Goal: Find specific page/section: Find specific page/section

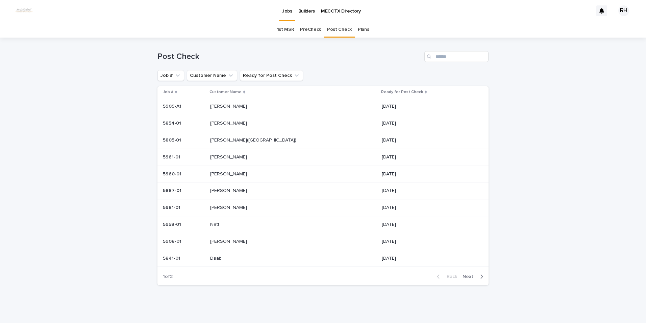
click at [229, 121] on p "[PERSON_NAME]" at bounding box center [229, 122] width 38 height 7
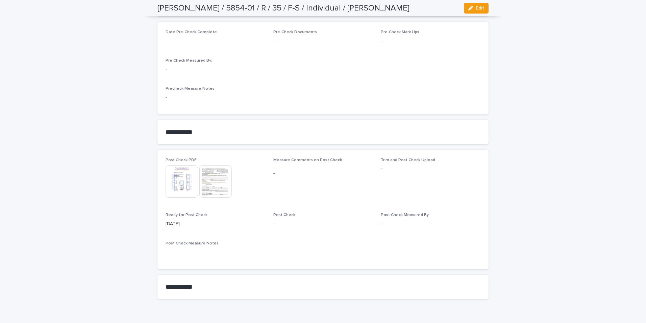
scroll to position [532, 0]
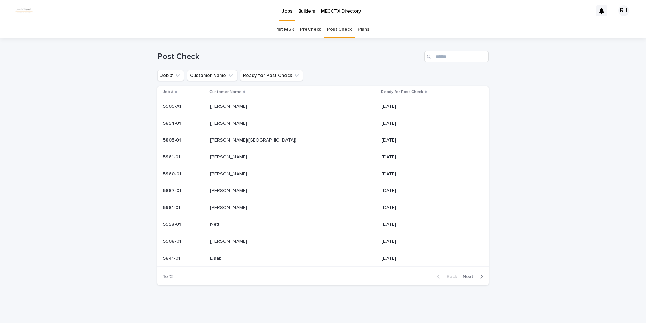
click at [463, 275] on span "Next" at bounding box center [470, 276] width 15 height 5
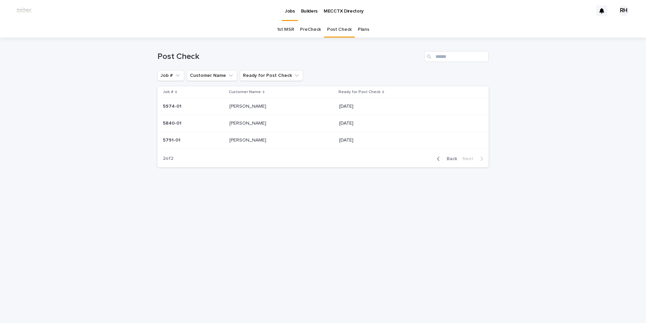
click at [448, 158] on span "Back" at bounding box center [450, 158] width 15 height 5
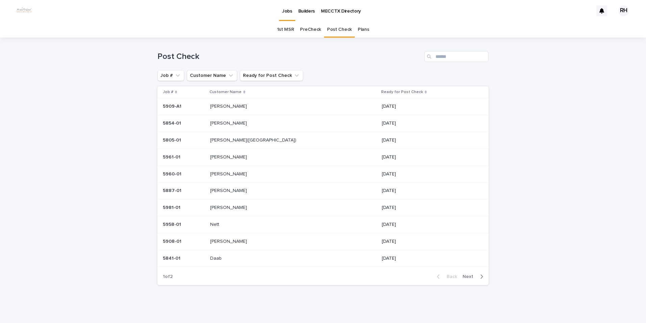
click at [230, 174] on p "[PERSON_NAME]" at bounding box center [229, 173] width 38 height 7
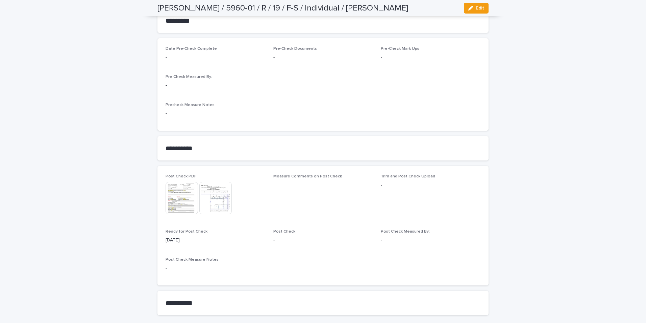
scroll to position [623, 0]
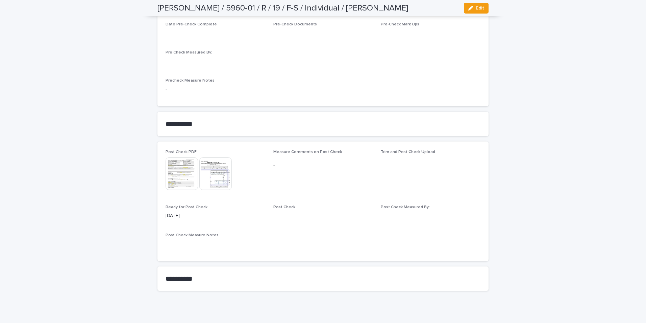
click at [180, 169] on img at bounding box center [182, 173] width 32 height 32
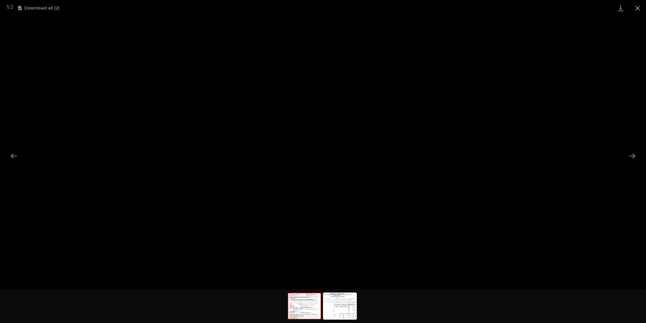
click at [638, 7] on button "Close gallery" at bounding box center [638, 8] width 17 height 16
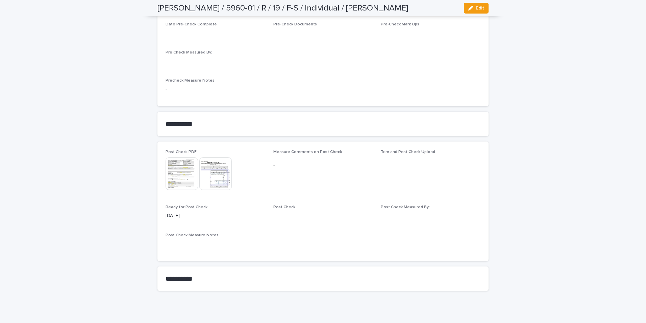
click at [221, 170] on img at bounding box center [215, 173] width 32 height 32
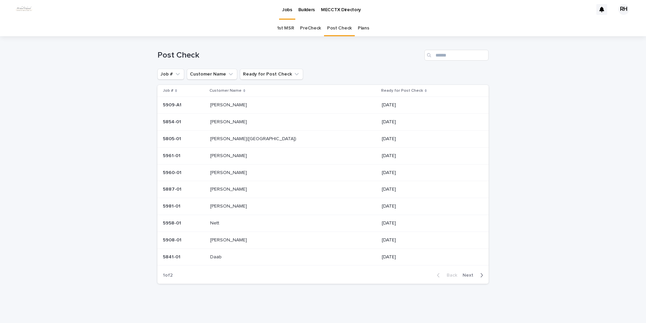
scroll to position [1, 0]
click at [232, 171] on p "[PERSON_NAME]" at bounding box center [229, 171] width 38 height 7
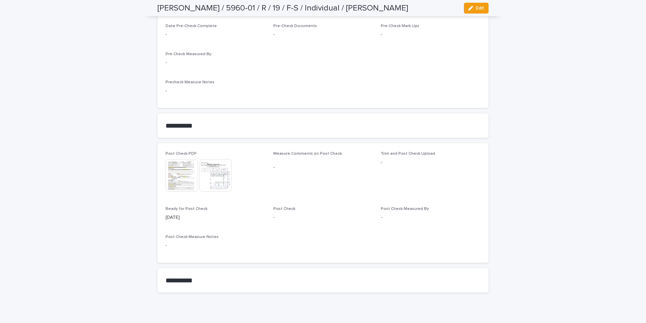
scroll to position [623, 0]
click at [173, 165] on img at bounding box center [182, 173] width 32 height 32
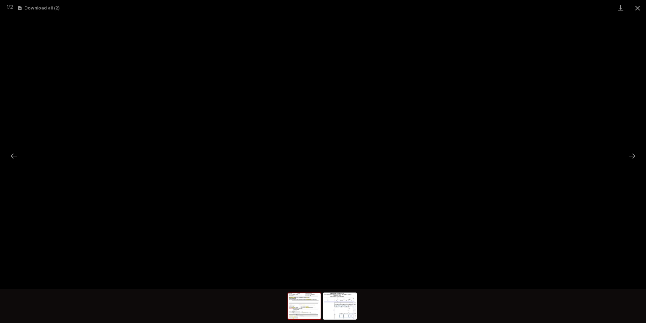
click at [637, 6] on button "Close gallery" at bounding box center [638, 8] width 17 height 16
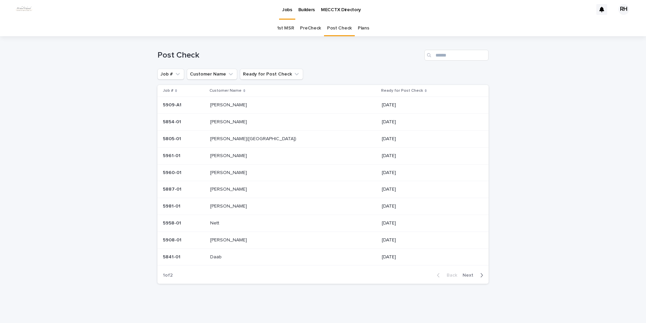
scroll to position [1, 0]
click at [232, 119] on p "[PERSON_NAME]" at bounding box center [229, 121] width 38 height 7
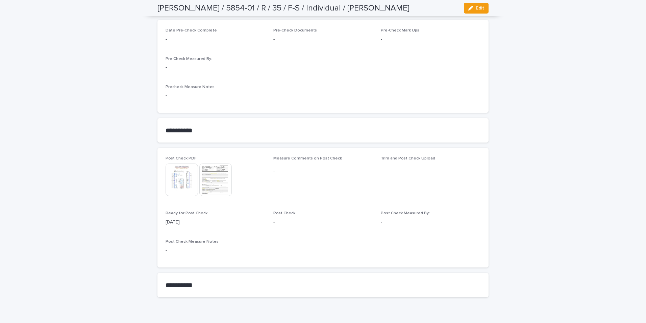
scroll to position [532, 0]
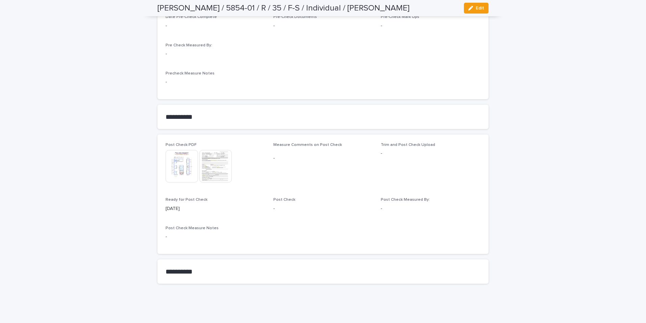
click at [213, 167] on img at bounding box center [215, 166] width 32 height 32
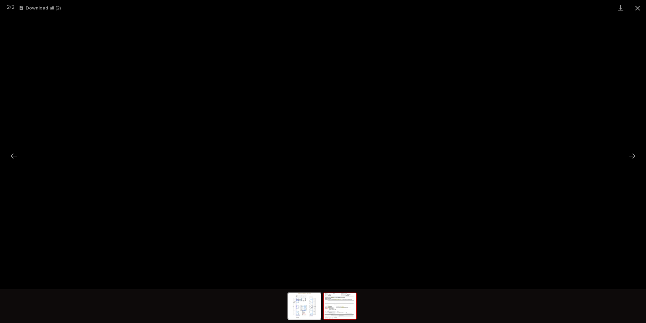
click at [636, 8] on button "Close gallery" at bounding box center [638, 8] width 17 height 16
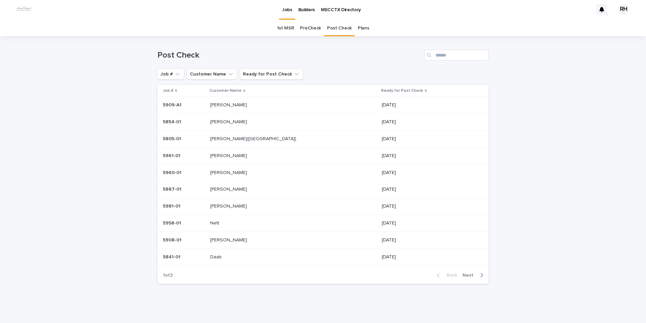
scroll to position [1, 0]
click at [238, 172] on p "[PERSON_NAME]" at bounding box center [229, 171] width 38 height 7
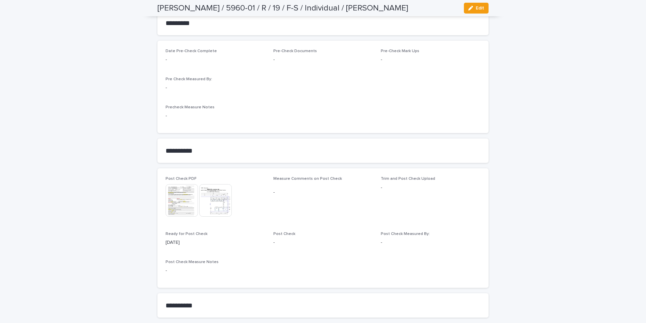
scroll to position [623, 0]
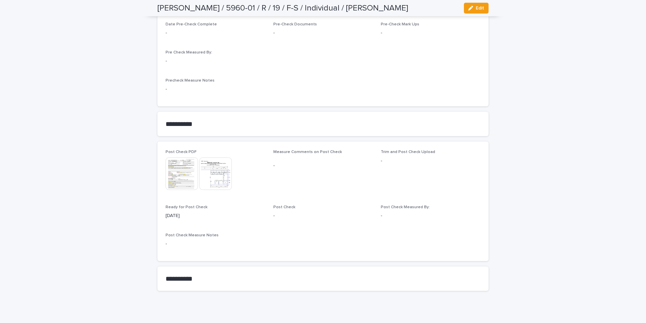
click at [217, 175] on img at bounding box center [215, 173] width 32 height 32
